Goal: Task Accomplishment & Management: Use online tool/utility

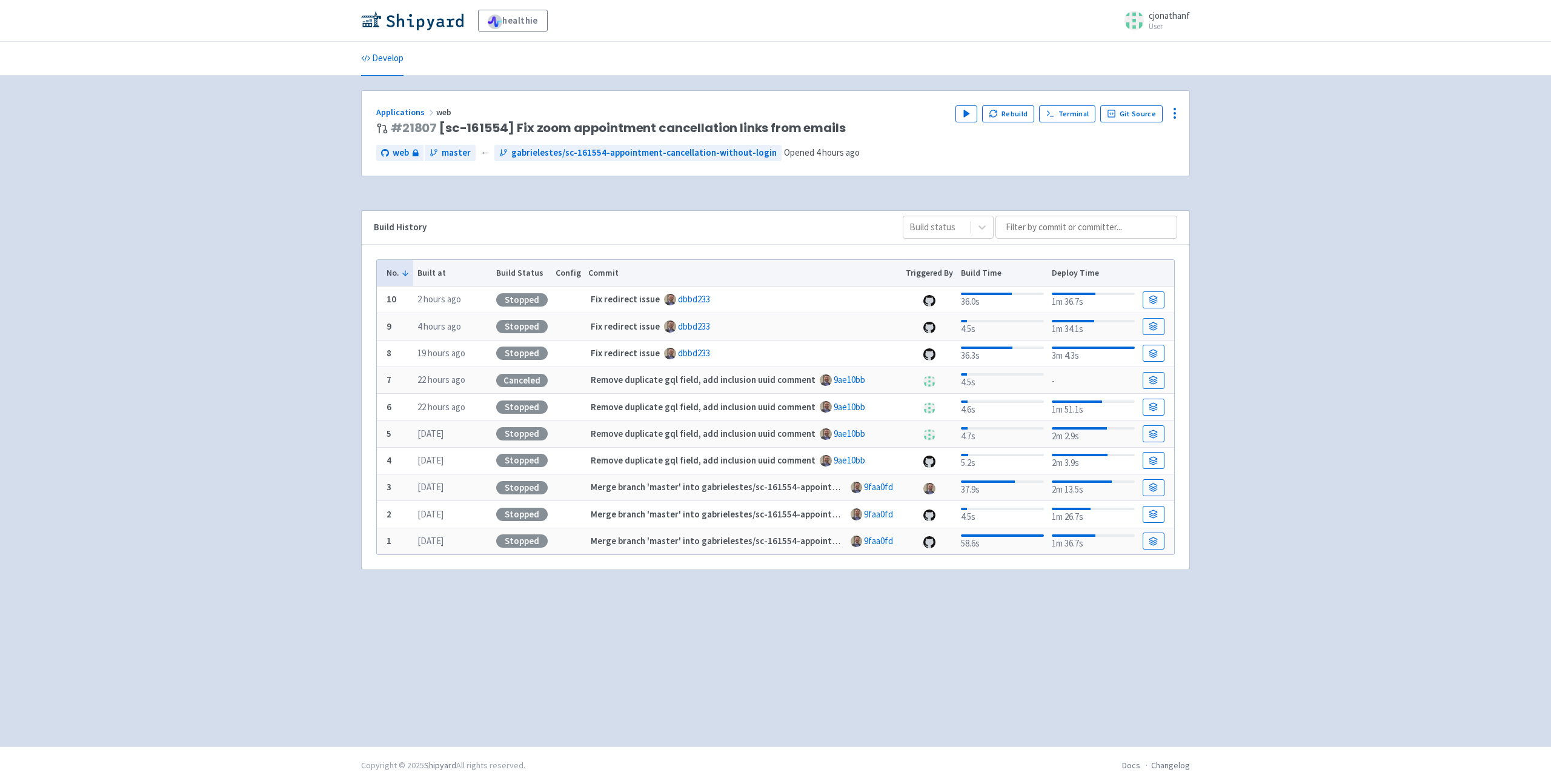
click at [1006, 103] on div "Applications web # 21807 [sc-161554] Fix zoom appointment cancellation links fr…" at bounding box center [775, 133] width 827 height 85
click at [1010, 115] on button "Rebuild" at bounding box center [1008, 114] width 52 height 17
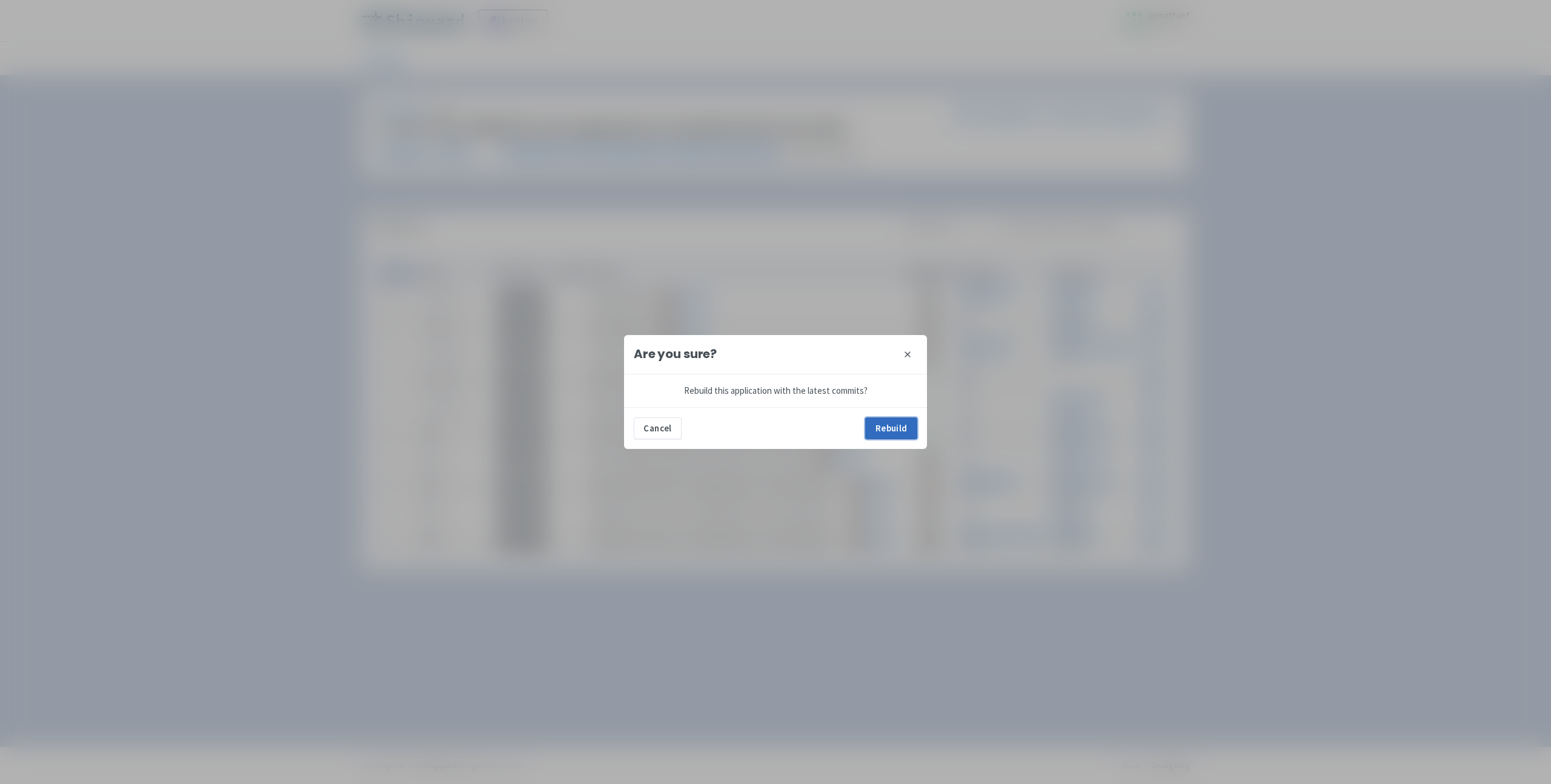
click at [878, 435] on button "Rebuild" at bounding box center [890, 429] width 52 height 22
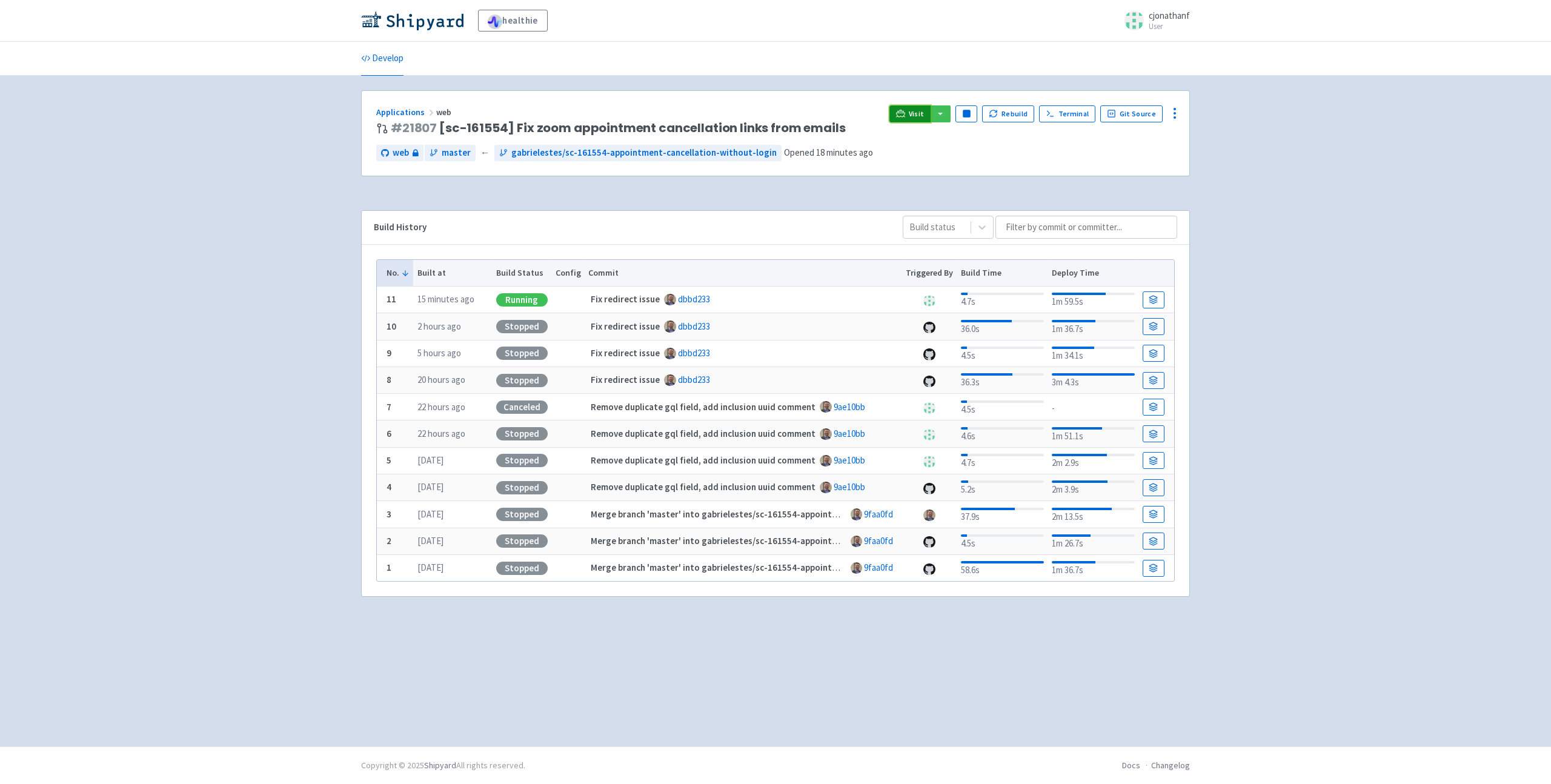
click at [923, 112] on span "Visit" at bounding box center [916, 114] width 16 height 10
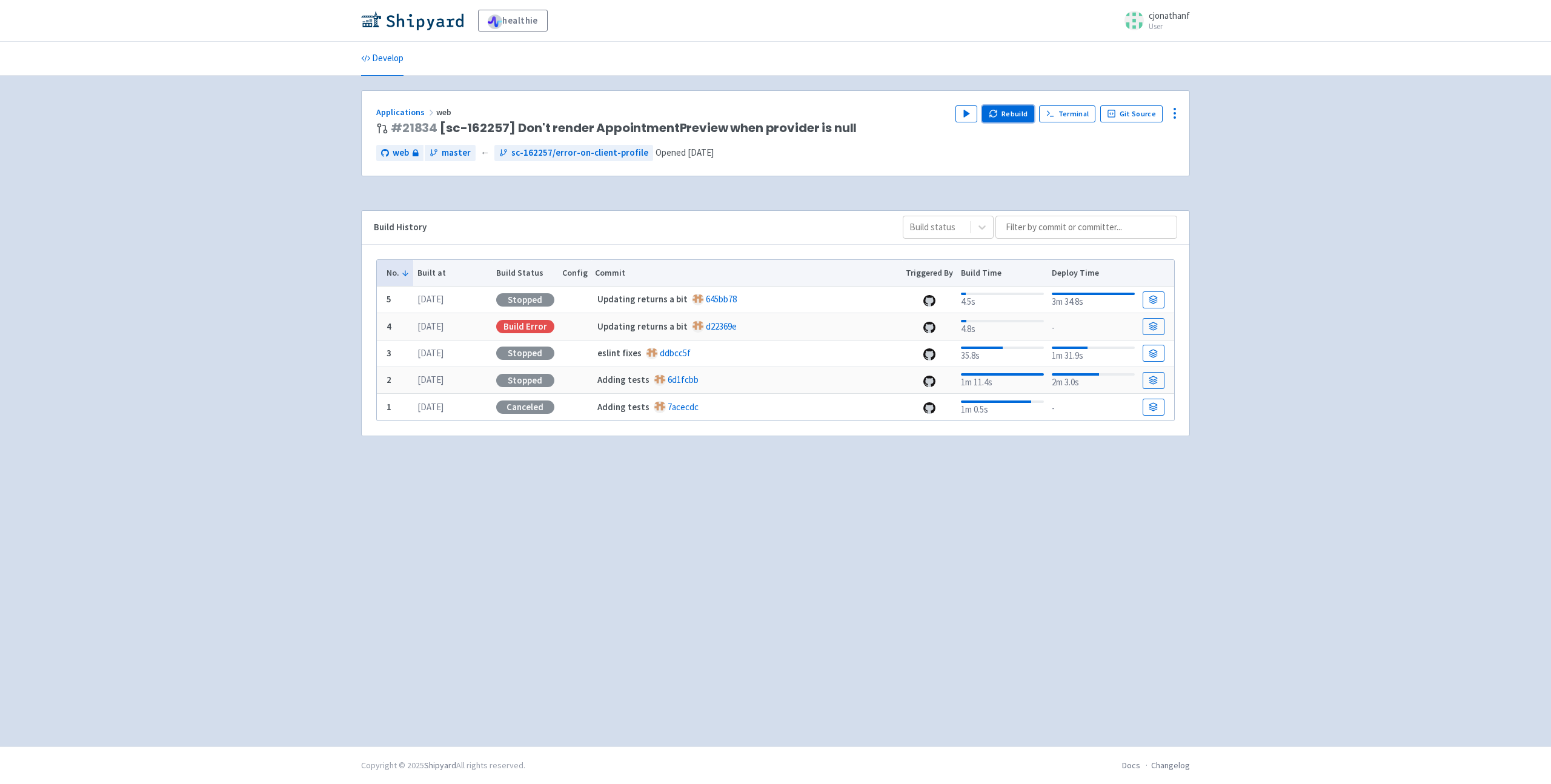
click at [1012, 108] on button "Rebuild" at bounding box center [1008, 114] width 52 height 17
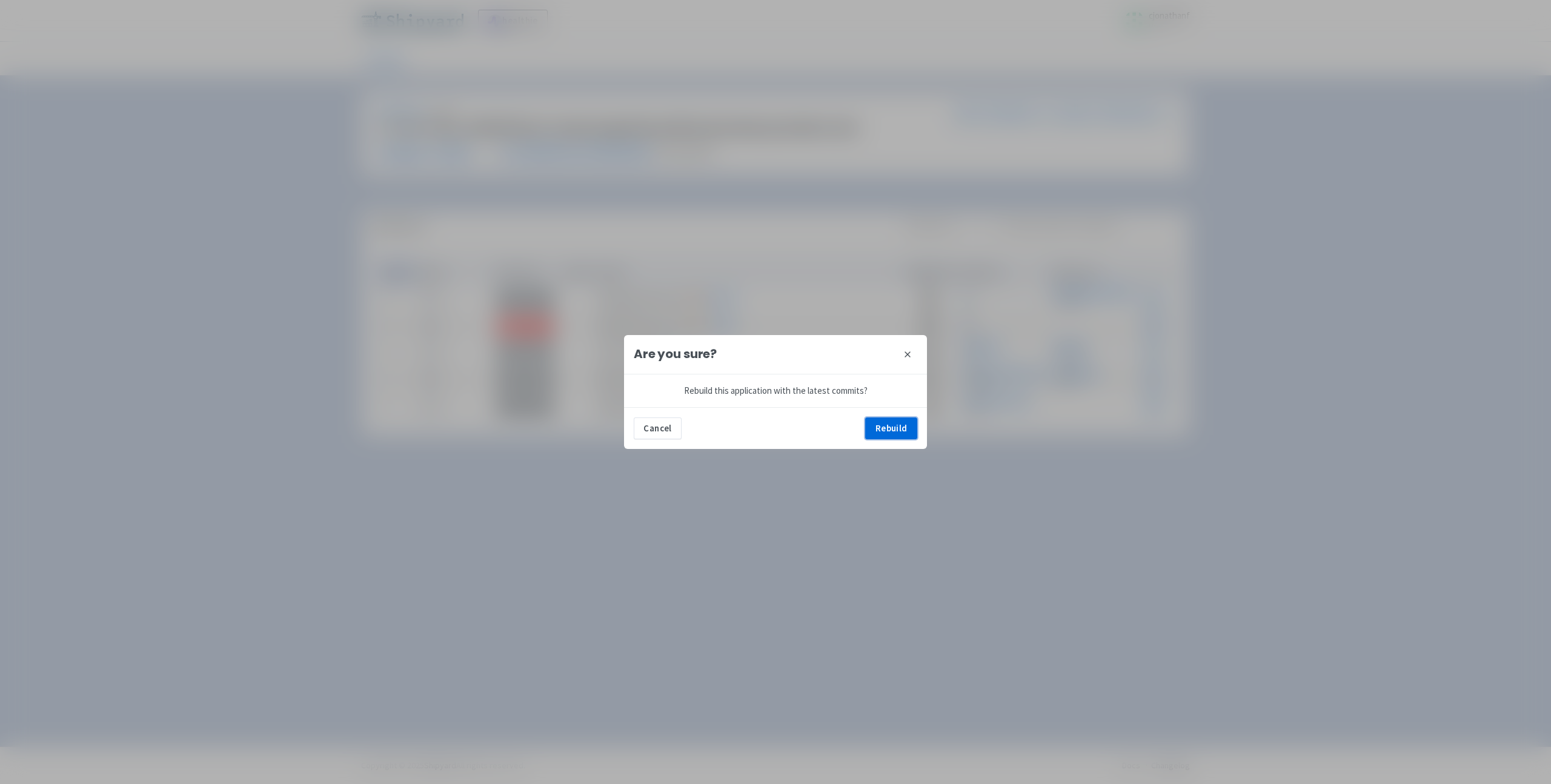
click at [883, 418] on button "Rebuild" at bounding box center [890, 429] width 52 height 22
